Goal: Task Accomplishment & Management: Complete application form

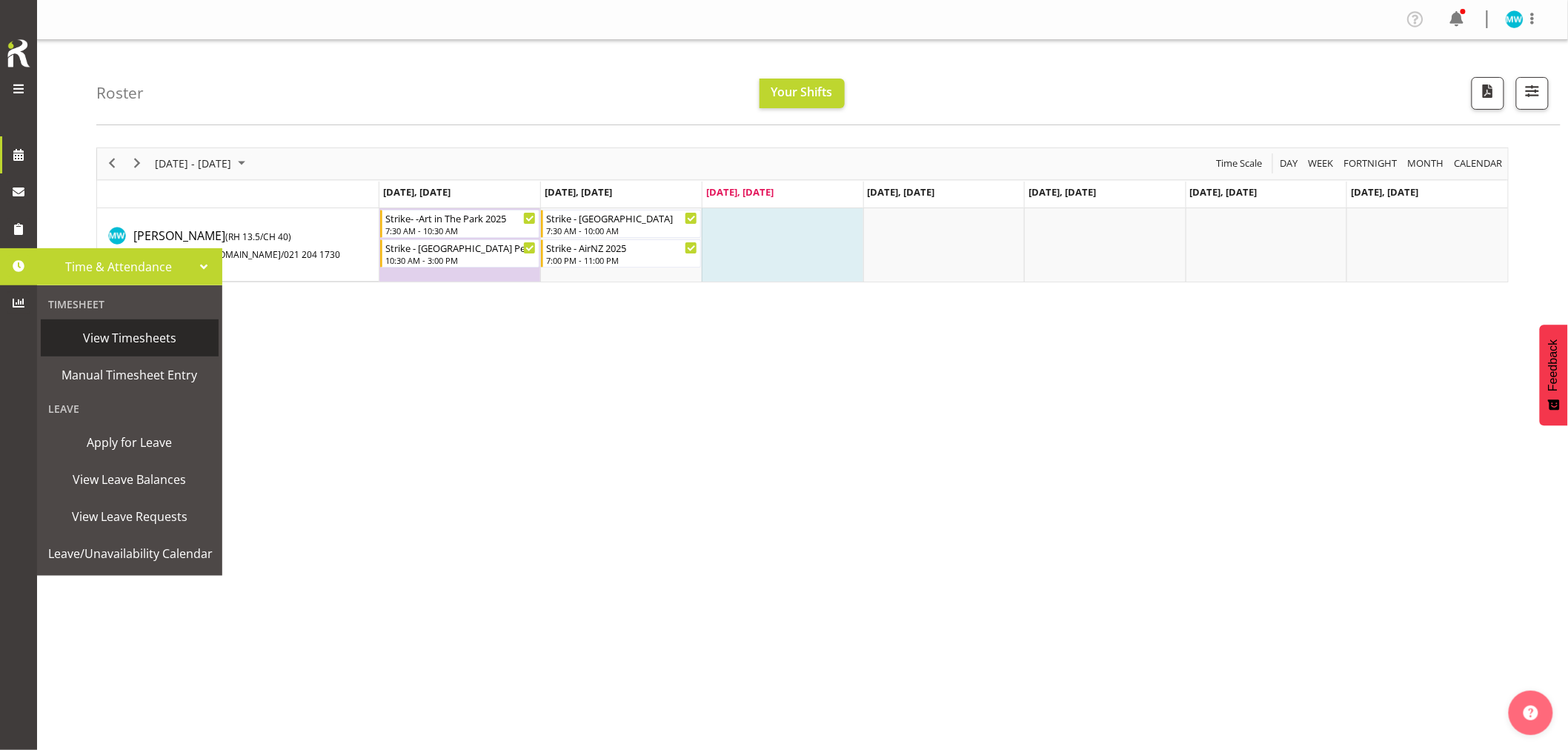
click at [110, 339] on span "View Timesheets" at bounding box center [129, 338] width 163 height 23
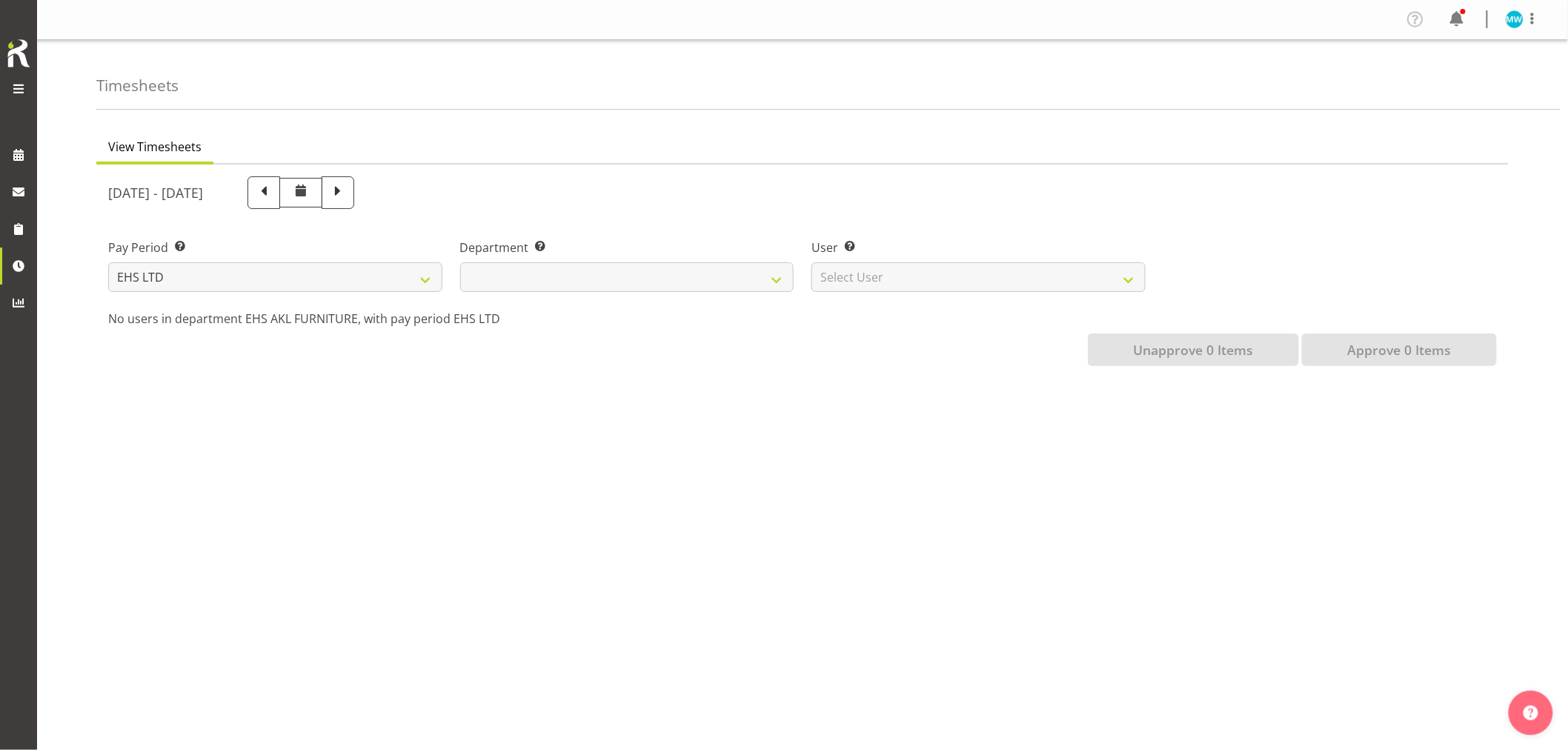
select select
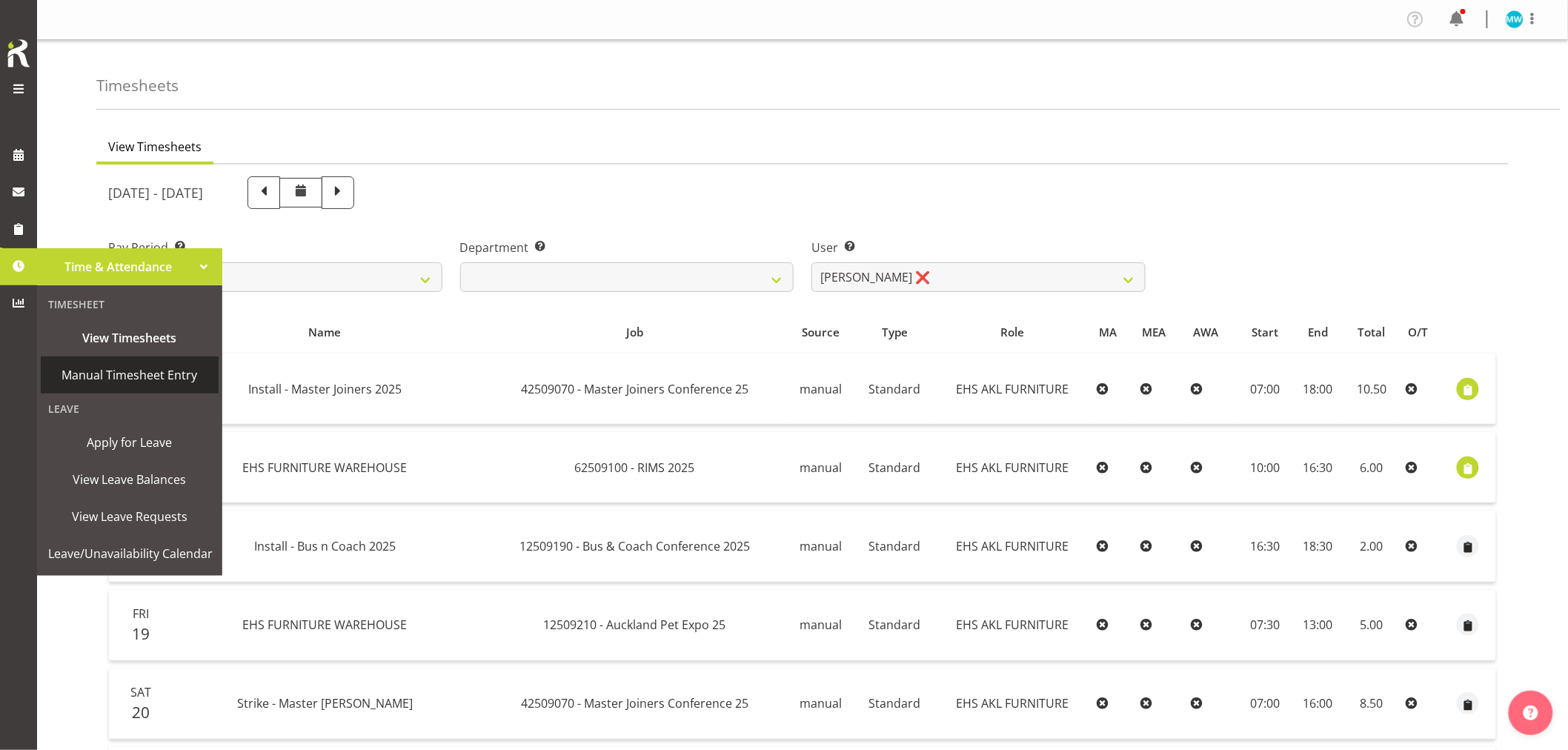
click at [119, 375] on span "Manual Timesheet Entry" at bounding box center [129, 375] width 163 height 23
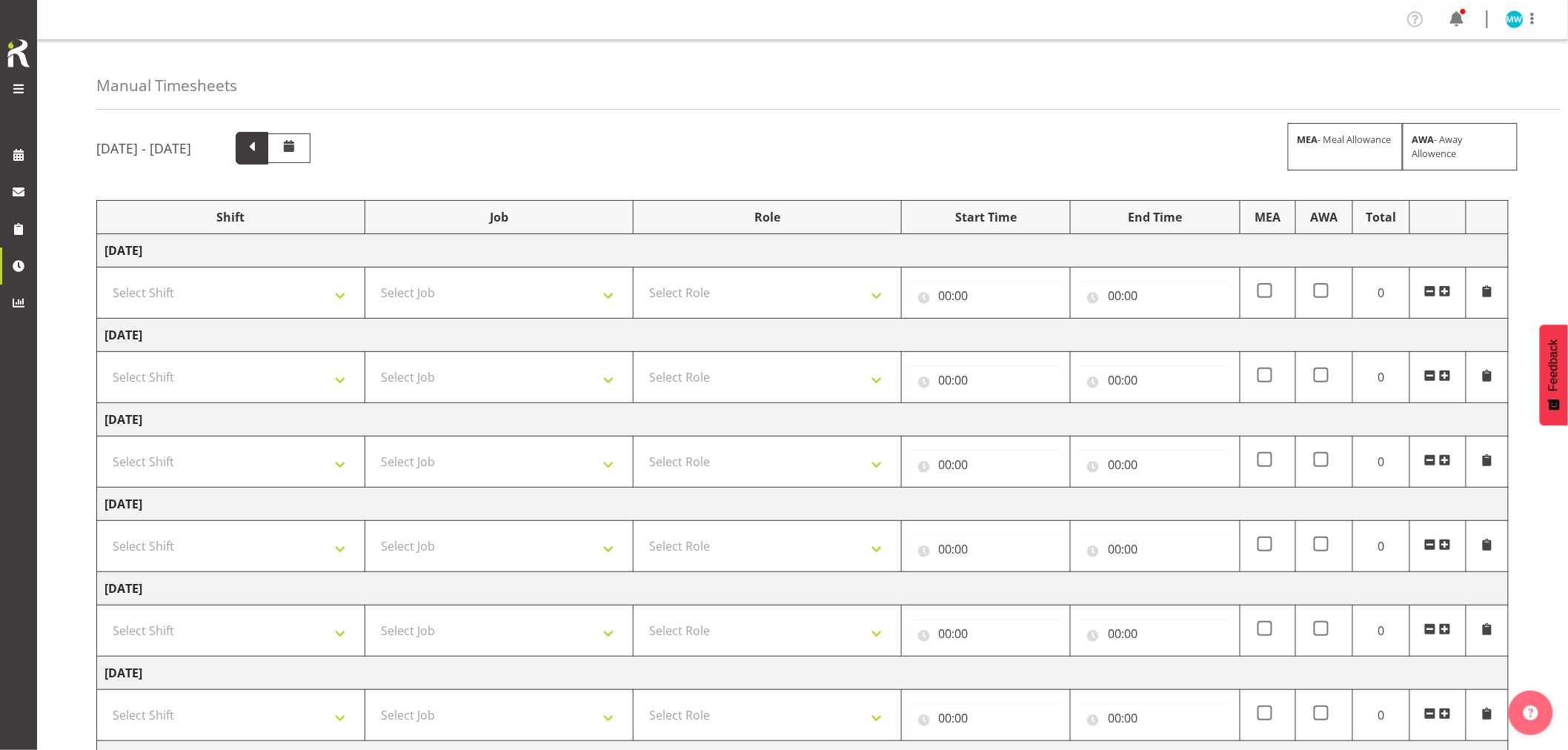
click at [262, 145] on span at bounding box center [252, 146] width 19 height 19
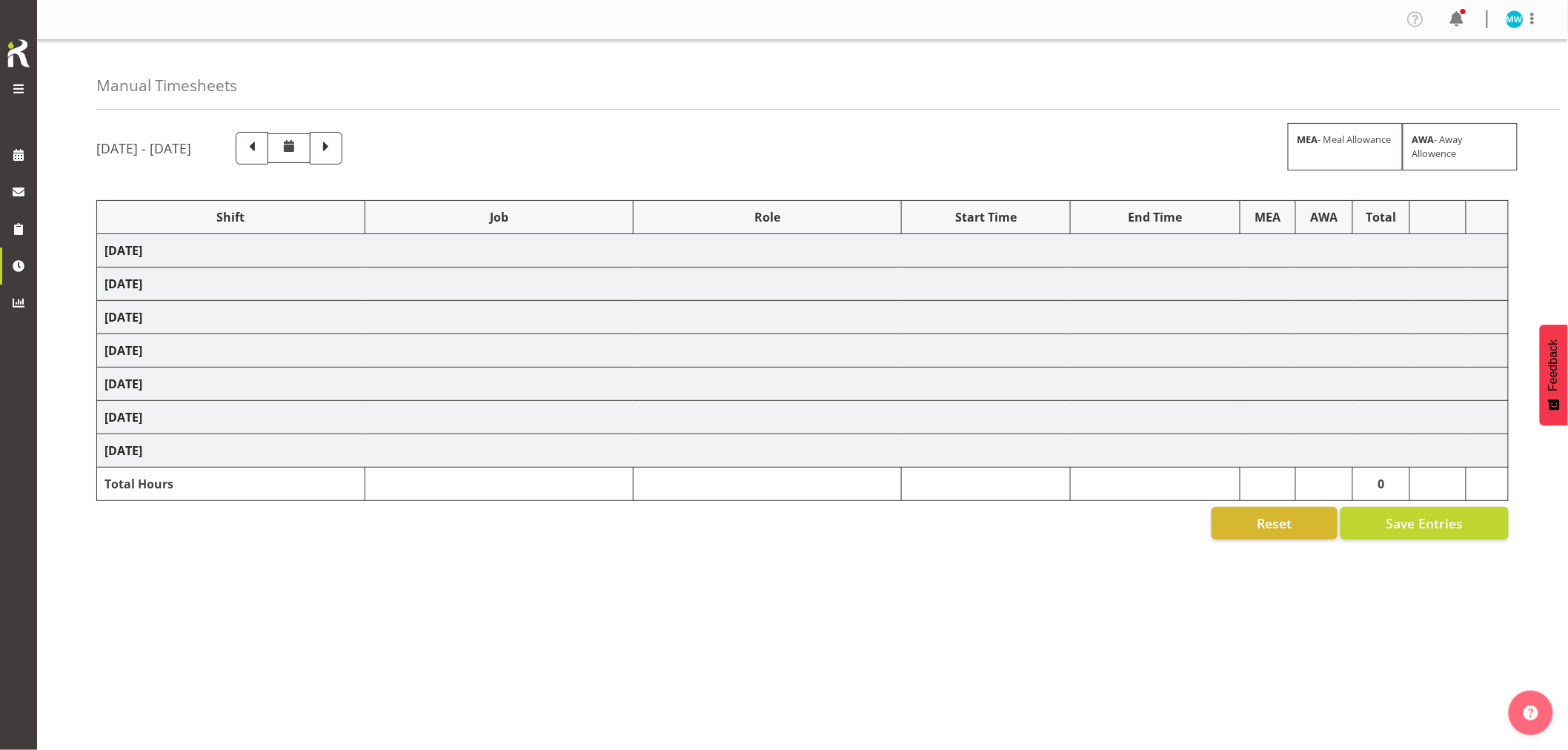
select select "72167"
select select "9797"
select select "38155"
select select "9899"
select select "71560"
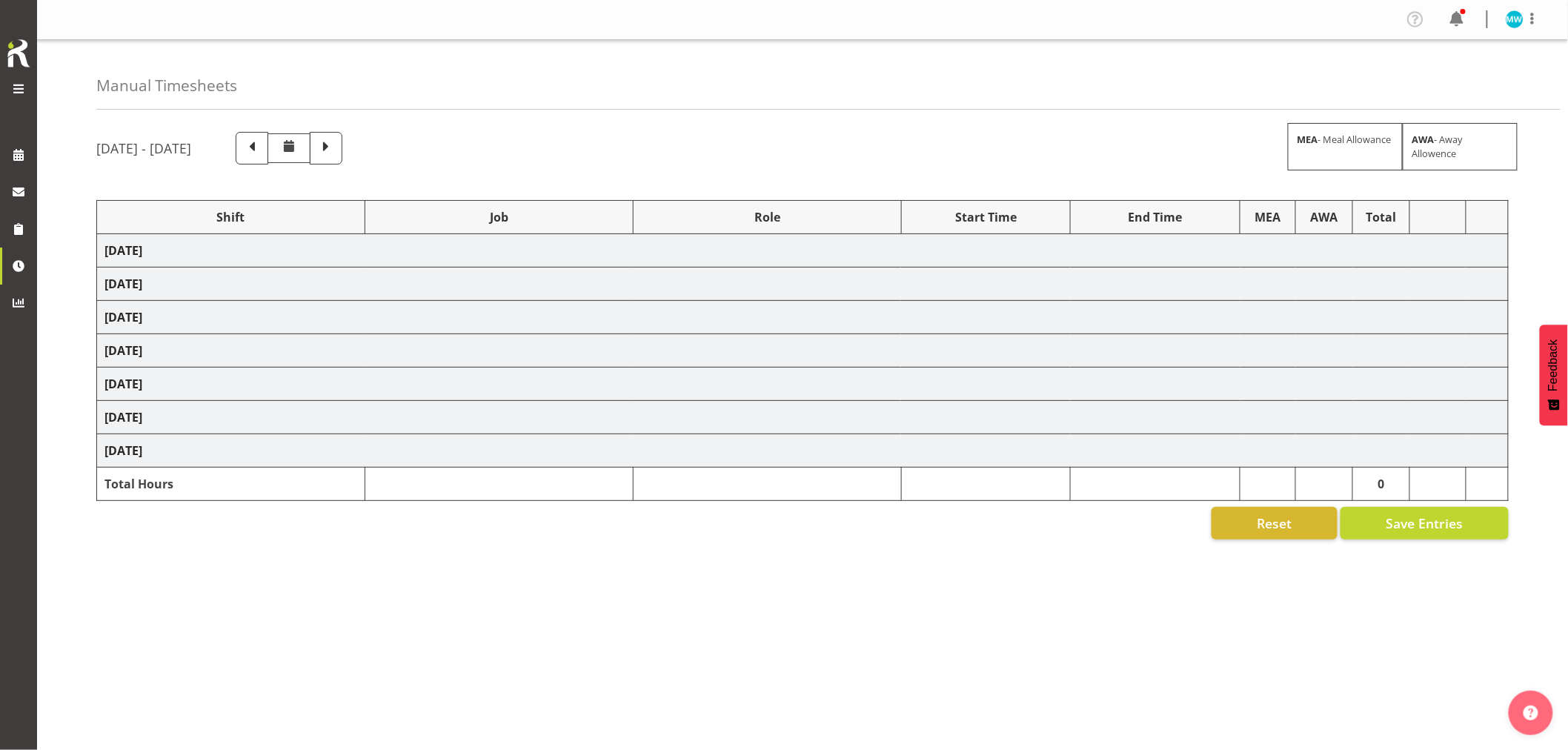
select select "9939"
select select "71561"
select select "10191"
select select "82395"
select select "9797"
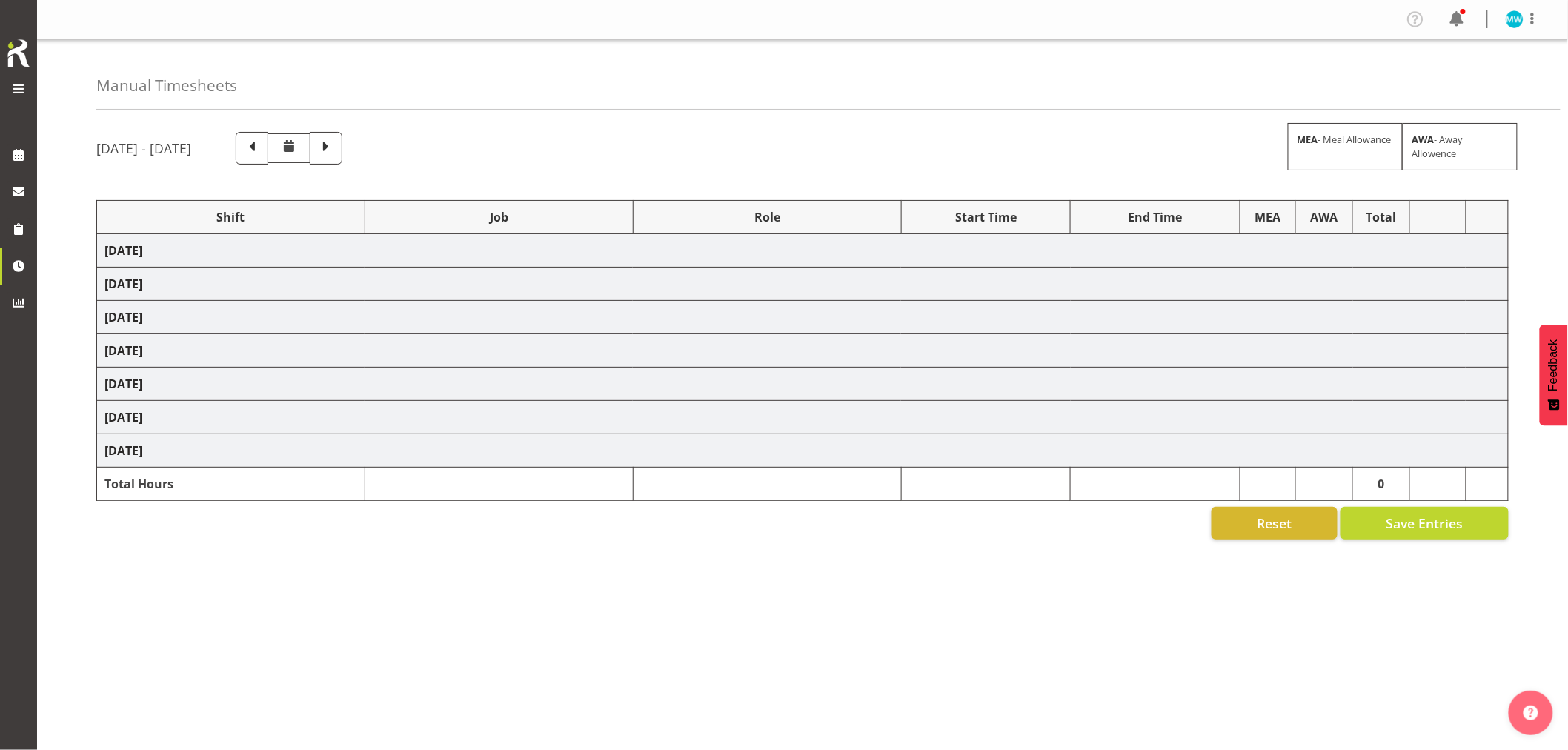
select select "82610"
select select "9448"
select select "82615"
select select "10191"
select select "82605"
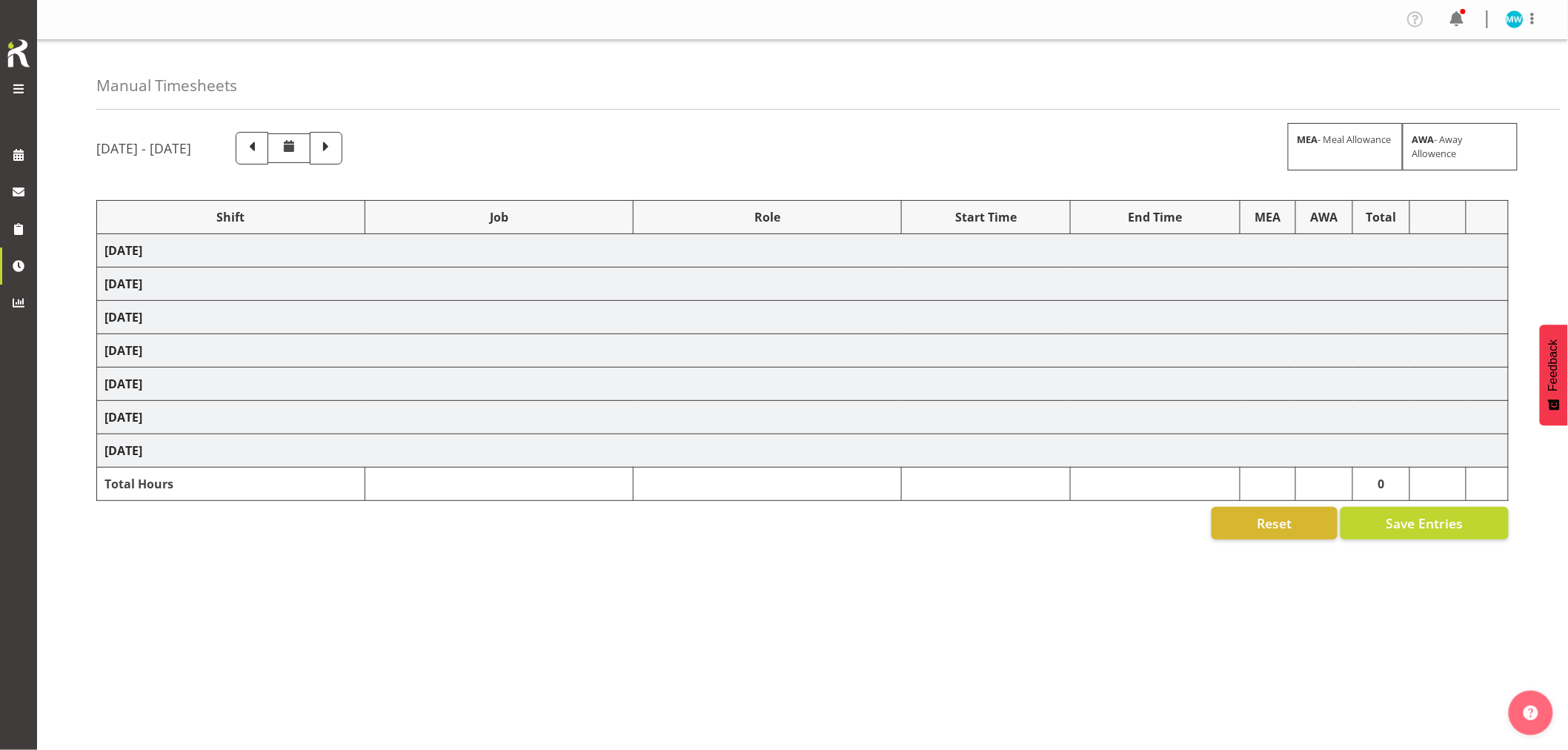
select select "8653"
select select "82590"
select select "8575"
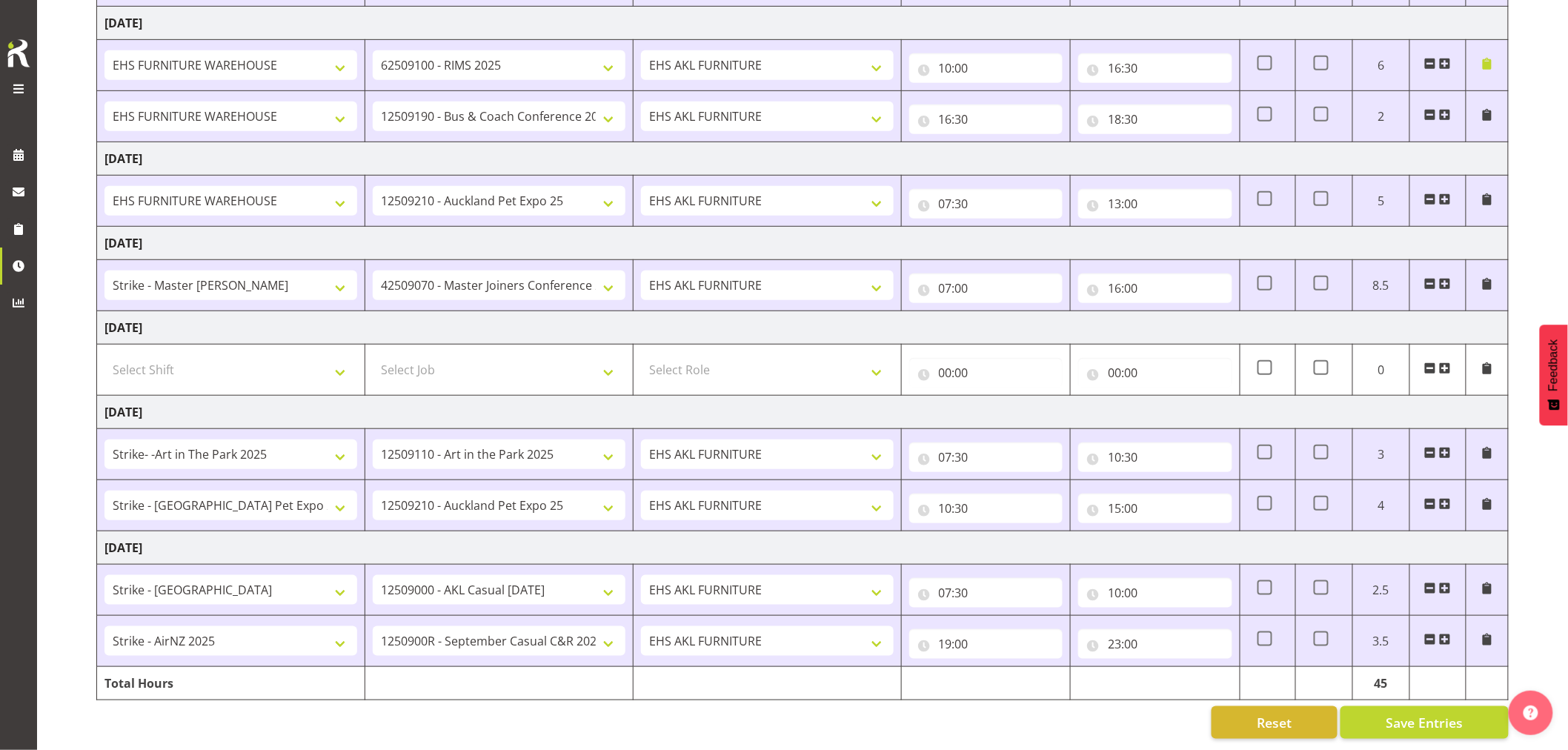
scroll to position [326, 0]
click at [1446, 583] on span at bounding box center [1445, 588] width 12 height 12
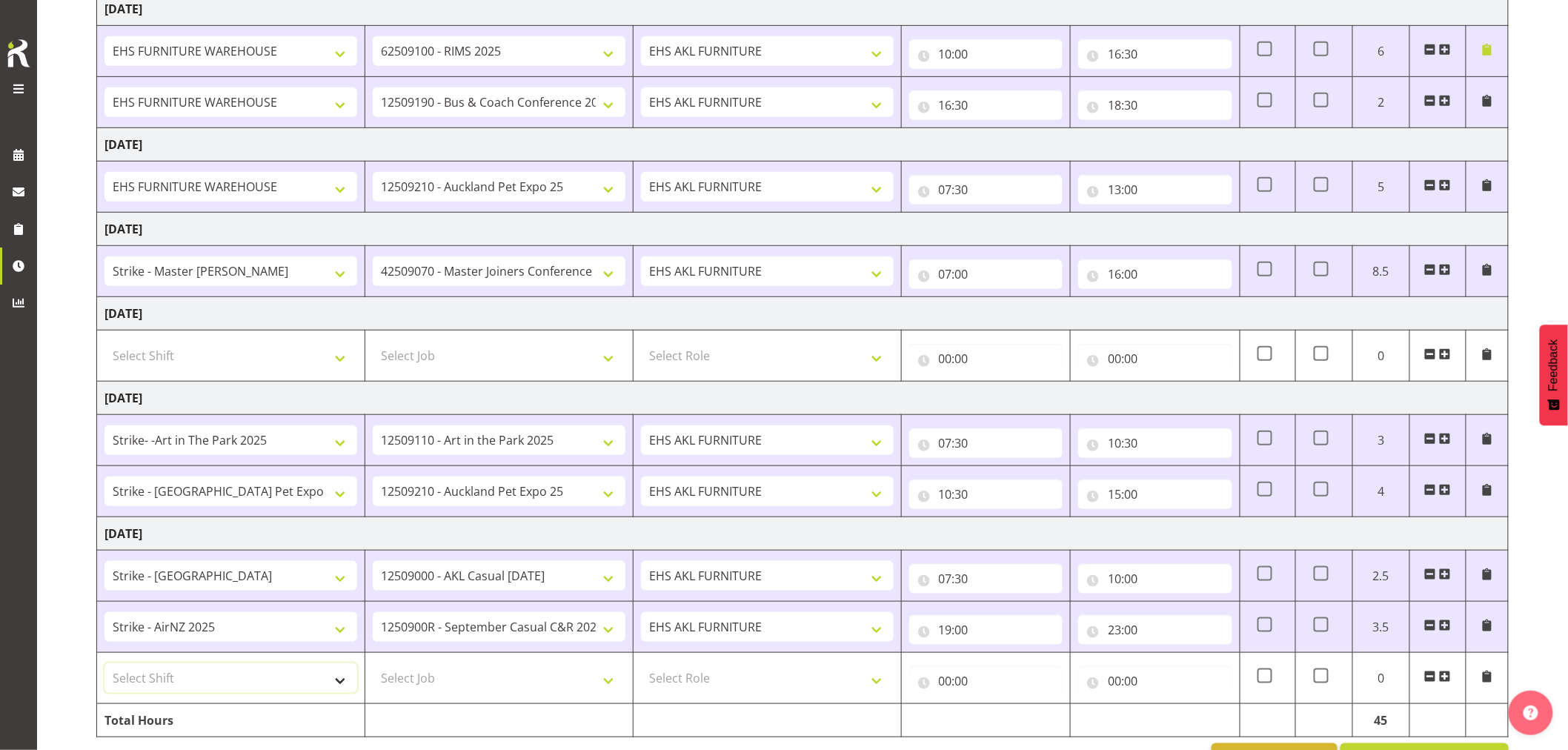
click at [334, 675] on select "Select Shift Assist Carlton EVents Assist Carlton EVents Assist Carlton Events …" at bounding box center [231, 678] width 252 height 30
select select "38155"
click at [104, 664] on select "Select Shift Assist Carlton EVents Assist Carlton EVents Assist Carlton Events …" at bounding box center [231, 678] width 252 height 30
click at [410, 681] on select "Select Job 1 Carlton Events 1 Carlton Hamilton 1 Carlton Wellington 1 EHS WAREH…" at bounding box center [499, 678] width 252 height 30
select select "69"
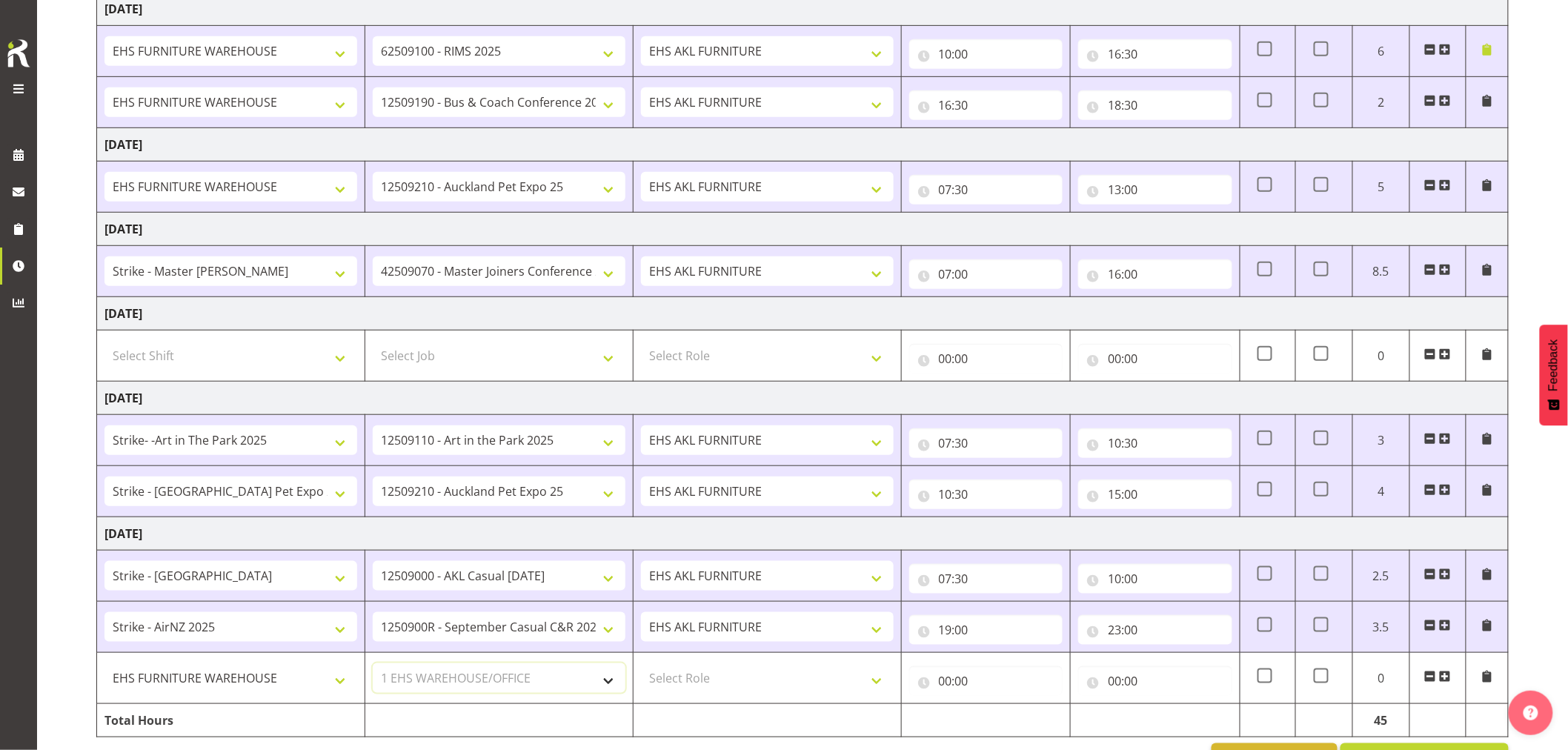
click at [373, 664] on select "Select Job 1 Carlton Events 1 Carlton Hamilton 1 Carlton Wellington 1 EHS WAREH…" at bounding box center [499, 678] width 252 height 30
click at [706, 680] on select "Select Role EHS AKL FURNITURE" at bounding box center [767, 678] width 252 height 30
select select "189"
click at [641, 664] on select "Select Role EHS AKL FURNITURE" at bounding box center [767, 678] width 252 height 30
click at [959, 679] on input "00:00" at bounding box center [986, 681] width 154 height 30
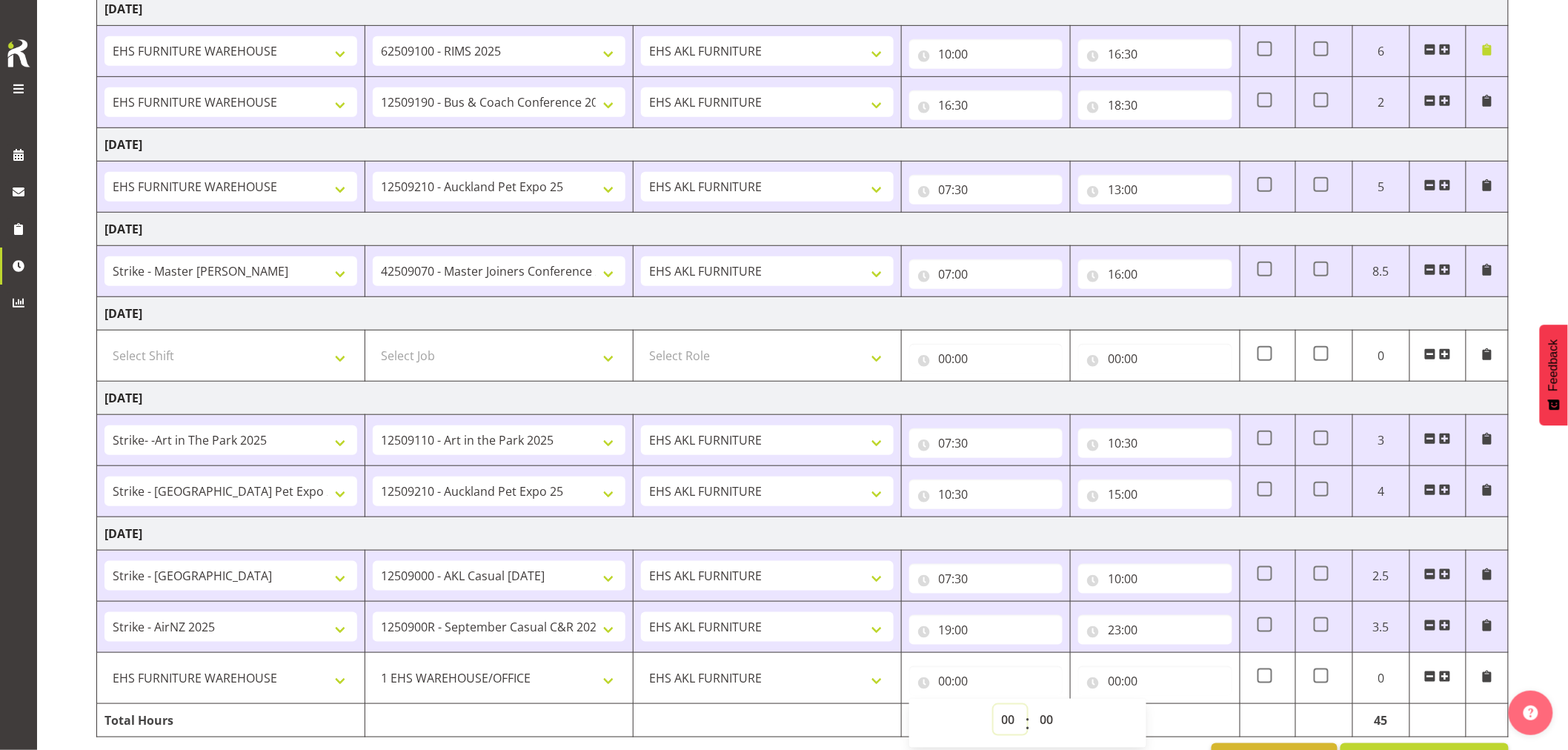
click at [1002, 721] on select "00 01 02 03 04 05 06 07 08 09 10 11 12 13 14 15 16 17 18 19 20 21 22 23" at bounding box center [1010, 720] width 33 height 30
select select "10"
click at [994, 706] on select "00 01 02 03 04 05 06 07 08 09 10 11 12 13 14 15 16 17 18 19 20 21 22 23" at bounding box center [1010, 720] width 33 height 30
type input "10:00"
click at [1120, 681] on input "00:00" at bounding box center [1155, 681] width 154 height 30
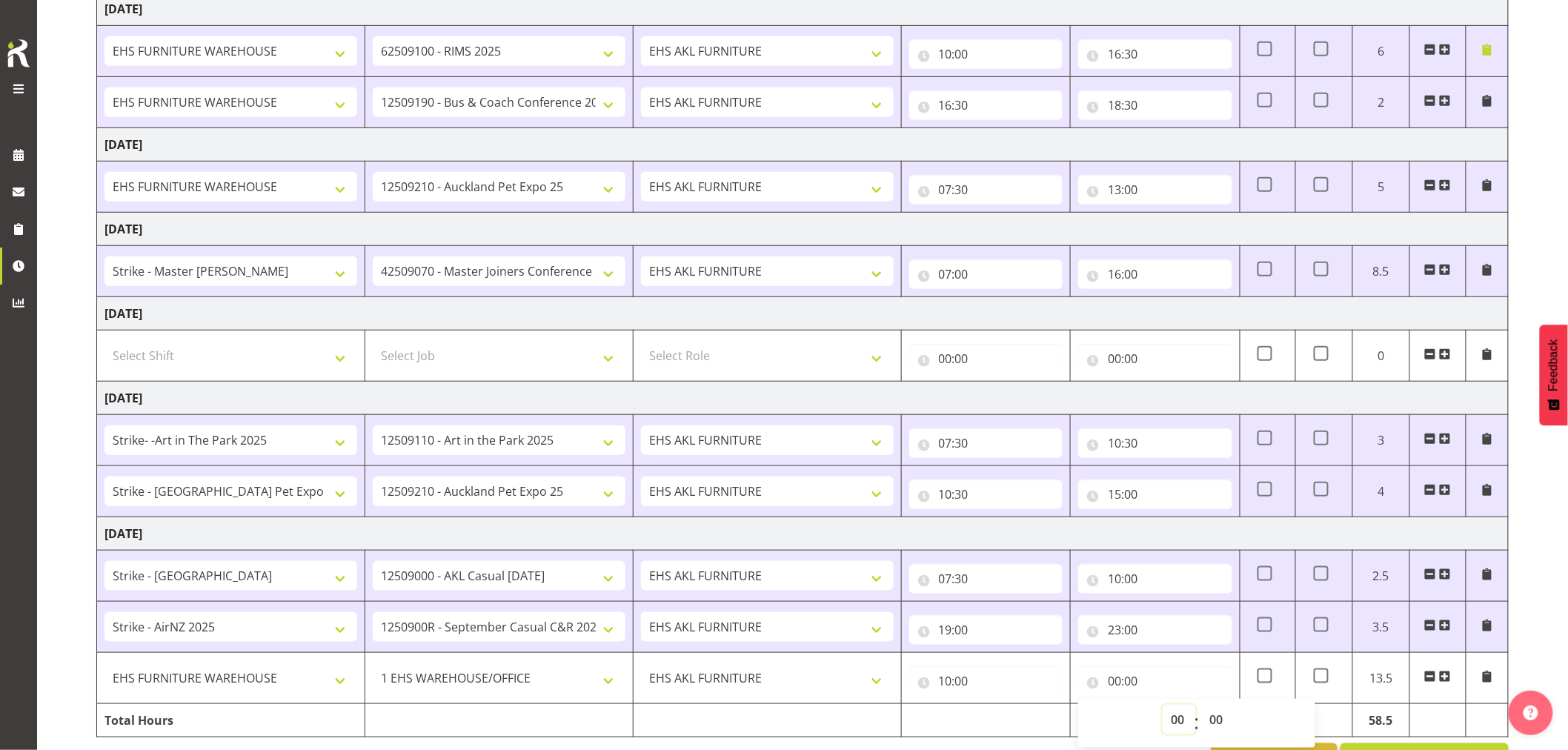
click at [1177, 719] on select "00 01 02 03 04 05 06 07 08 09 10 11 12 13 14 15 16 17 18 19 20 21 22 23" at bounding box center [1179, 720] width 33 height 30
select select "15"
click at [1163, 706] on select "00 01 02 03 04 05 06 07 08 09 10 11 12 13 14 15 16 17 18 19 20 21 22 23" at bounding box center [1179, 720] width 33 height 30
type input "15:00"
click at [1542, 540] on div "September 17th - September 23rd 2025 MEA - Meal Allowance AWA - Away Allowence …" at bounding box center [833, 290] width 1472 height 992
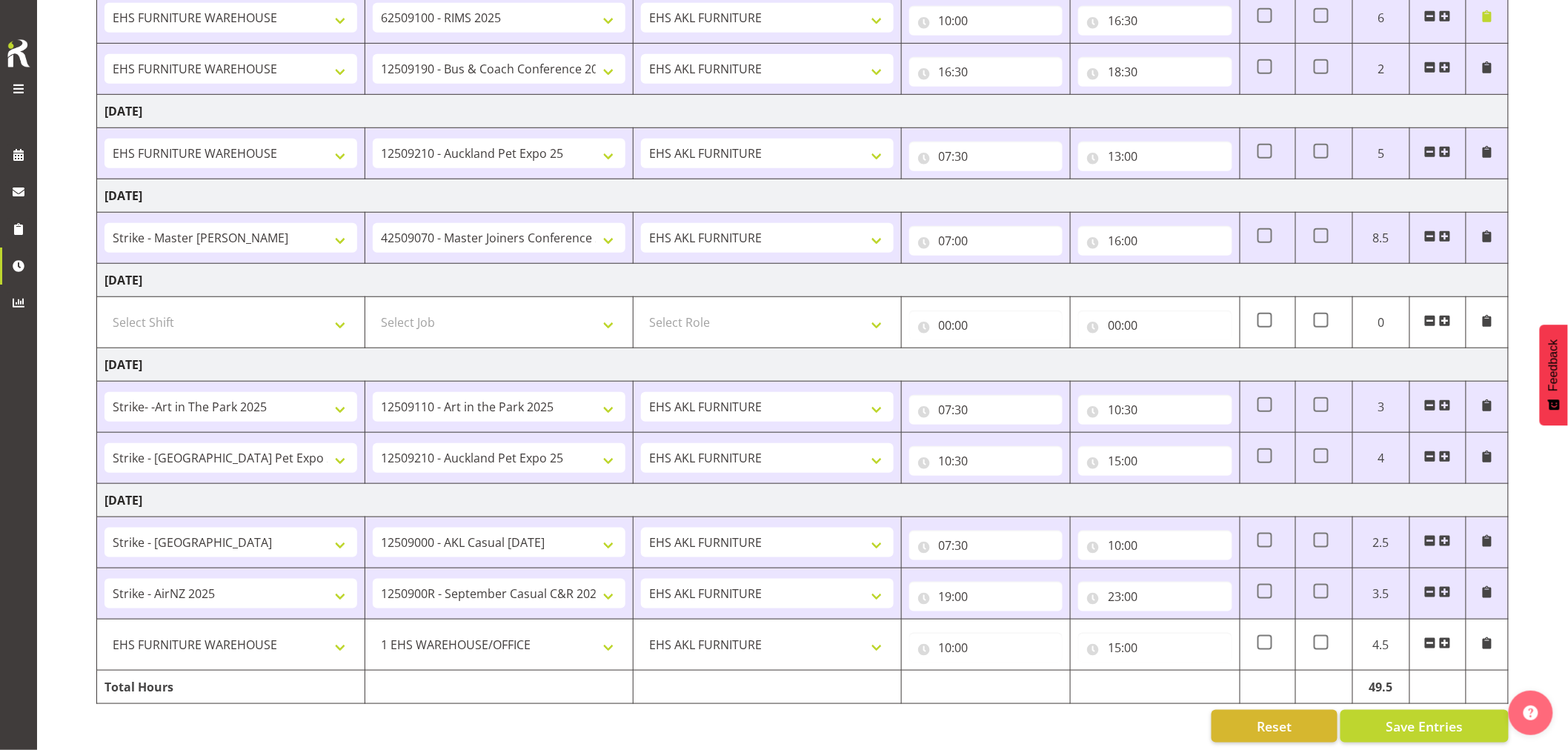
scroll to position [376, 0]
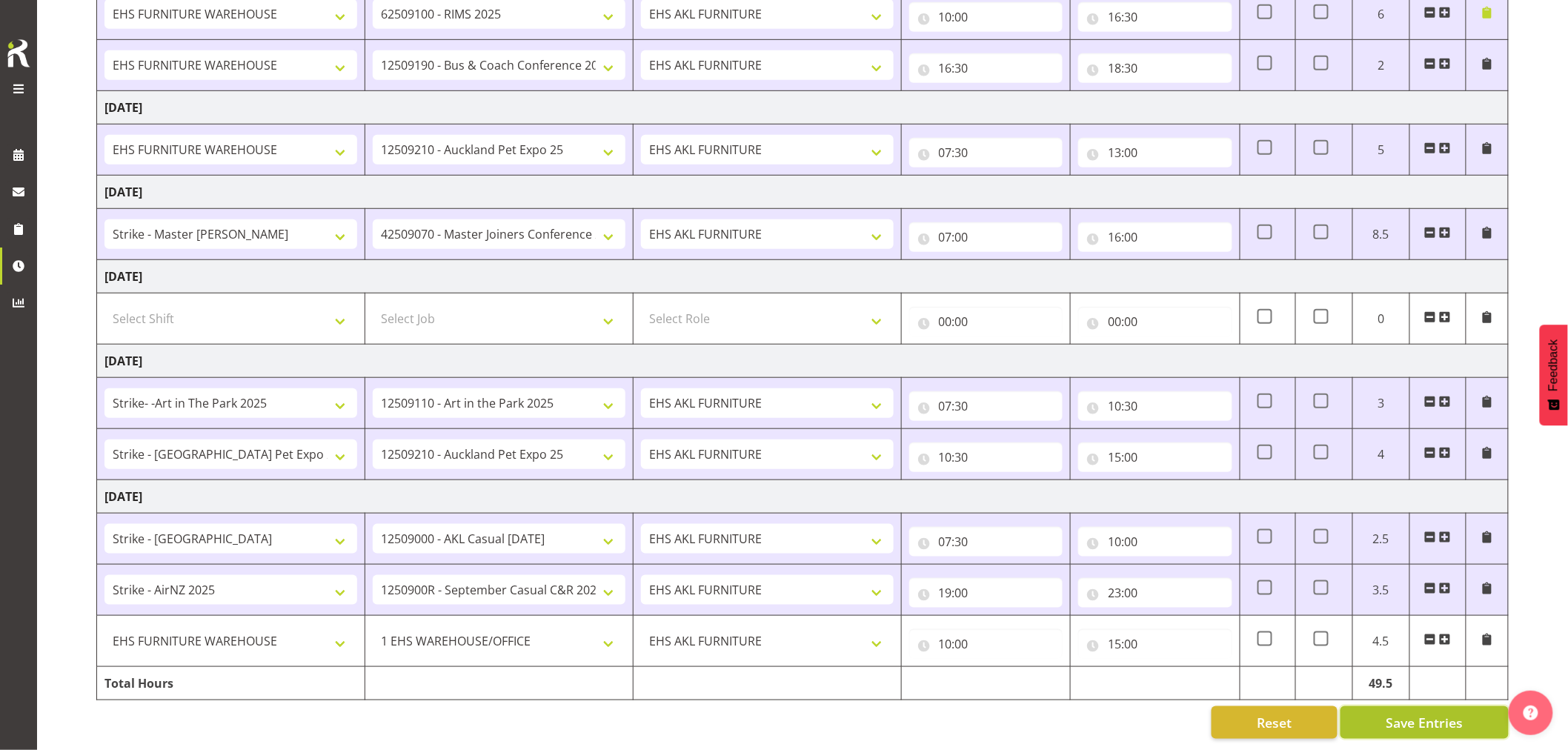
click at [1413, 713] on span "Save Entries" at bounding box center [1424, 722] width 77 height 19
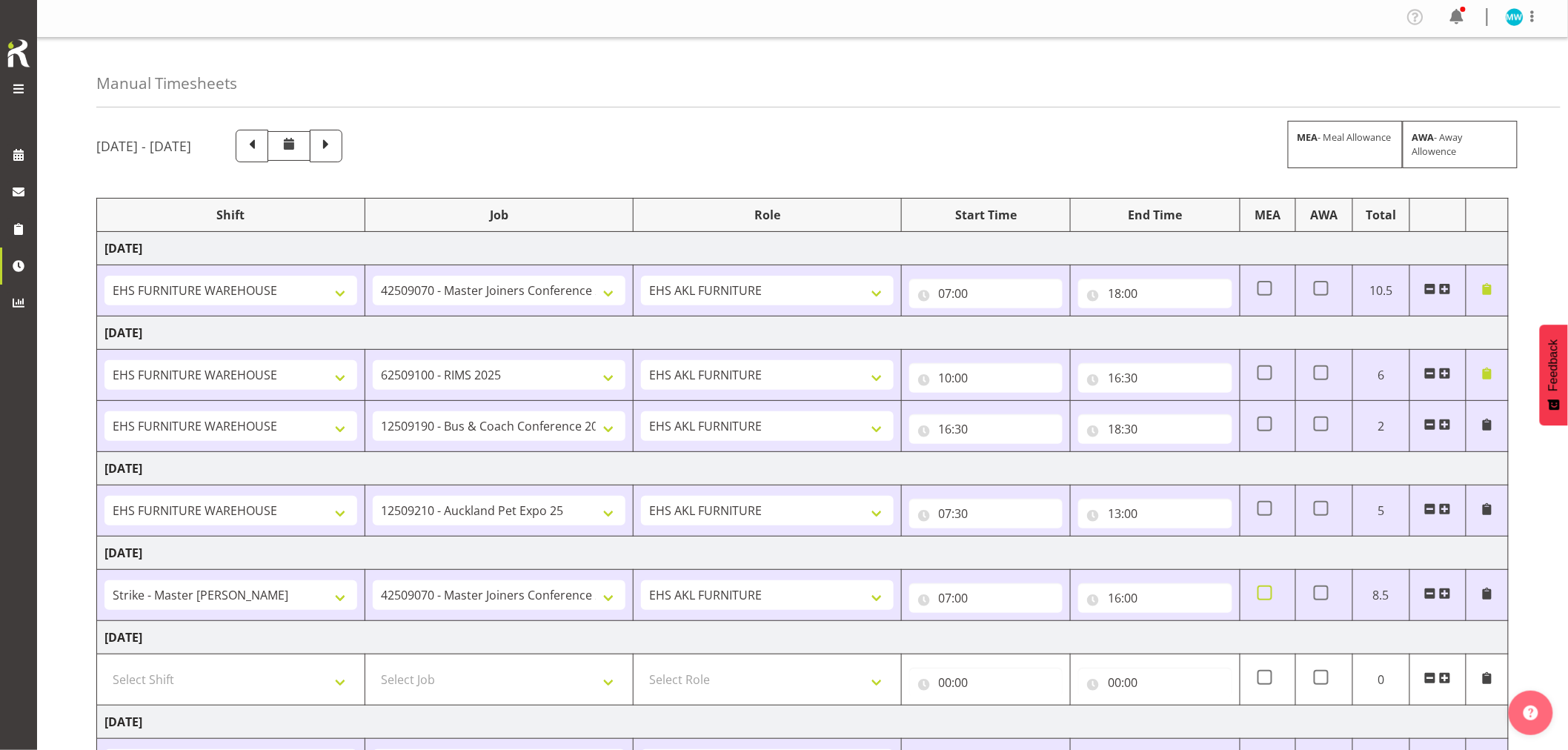
scroll to position [0, 0]
click at [1533, 21] on span at bounding box center [1532, 18] width 18 height 18
click at [1495, 78] on link "Log Out" at bounding box center [1470, 78] width 143 height 26
